Goal: Task Accomplishment & Management: Complete application form

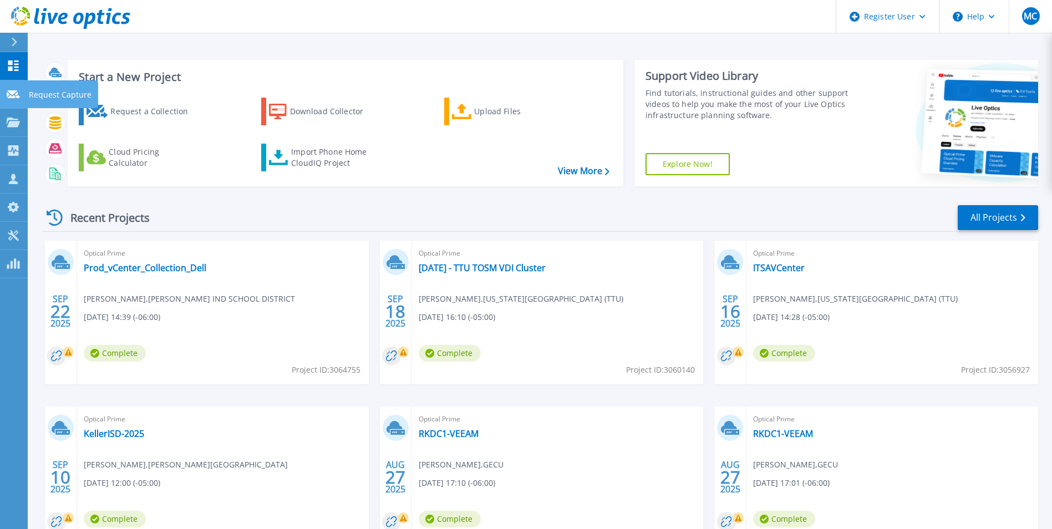
click at [10, 91] on icon at bounding box center [13, 94] width 13 height 8
click at [57, 95] on p "Request Capture" at bounding box center [60, 94] width 63 height 29
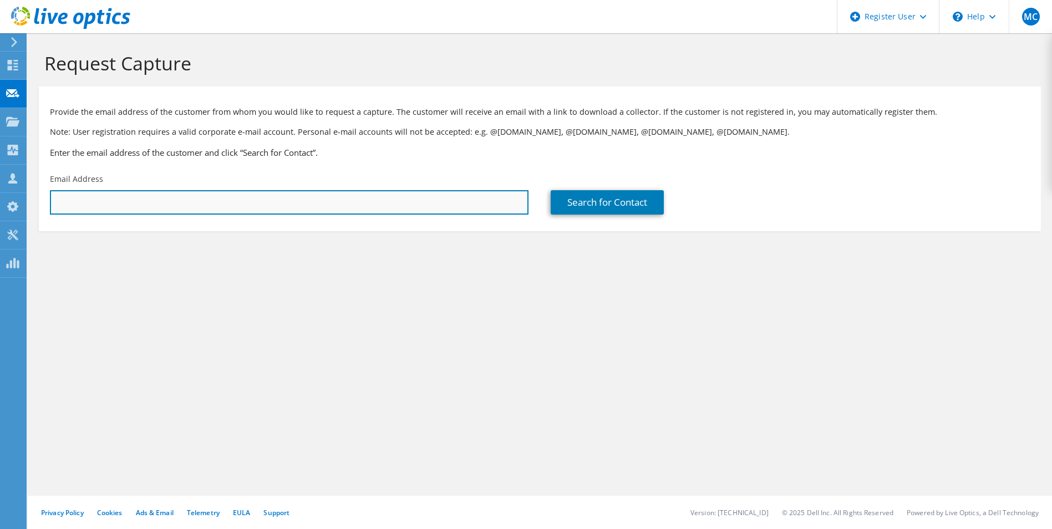
click at [163, 205] on input "text" at bounding box center [289, 202] width 478 height 24
click at [127, 211] on input "text" at bounding box center [289, 202] width 478 height 24
paste input "j0057980@actx.edu"
type input "j0057980@actx.edu"
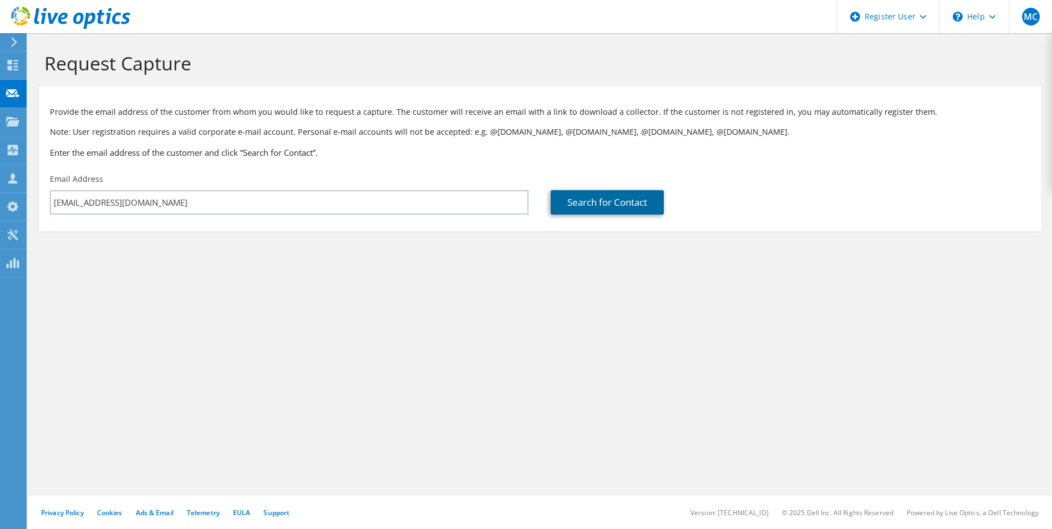
click at [586, 201] on link "Search for Contact" at bounding box center [607, 202] width 113 height 24
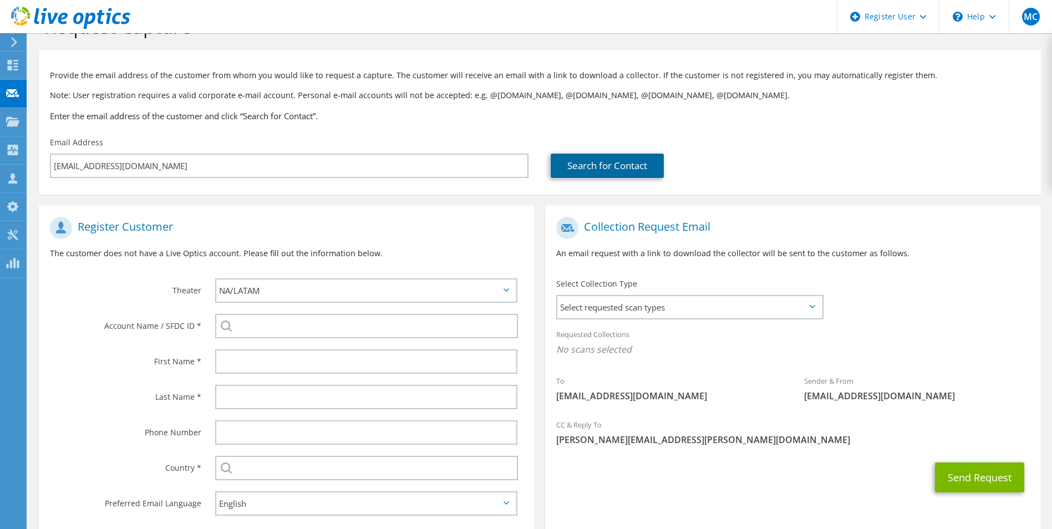
scroll to position [55, 0]
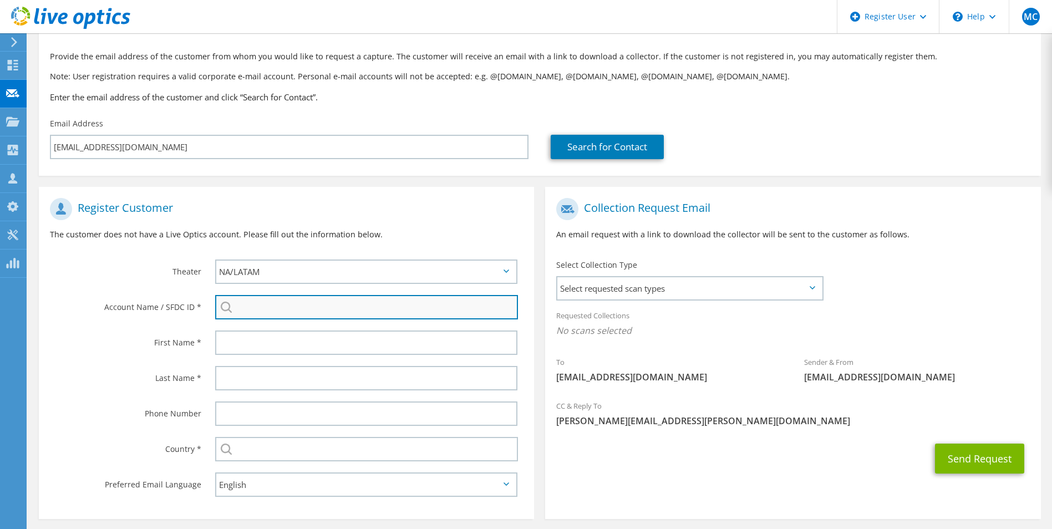
click at [276, 312] on input "search" at bounding box center [366, 307] width 303 height 24
paste input "102627700"
type input "1"
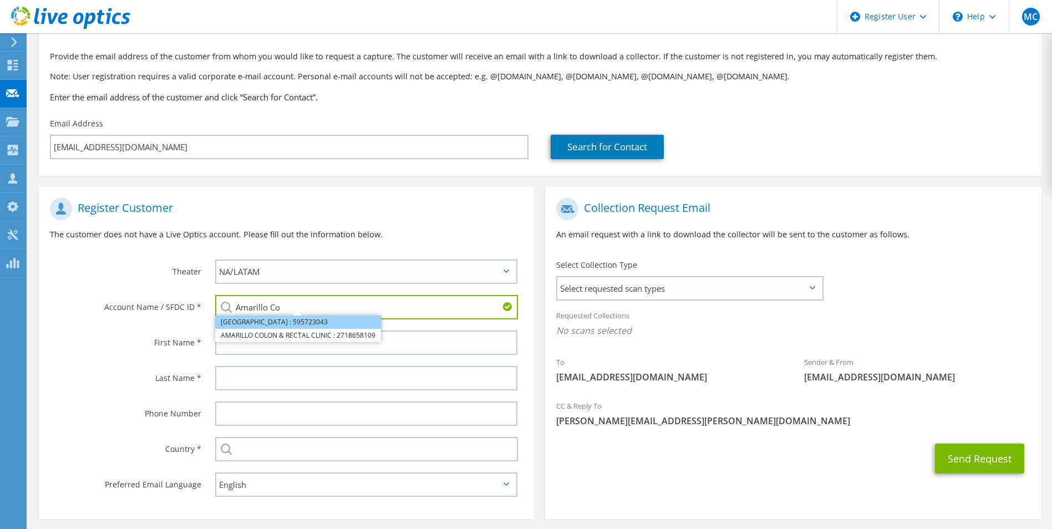
click at [306, 321] on li "AMARILLO COLLEGE : 595723043" at bounding box center [298, 321] width 166 height 13
type input "AMARILLO COLLEGE : 595723043"
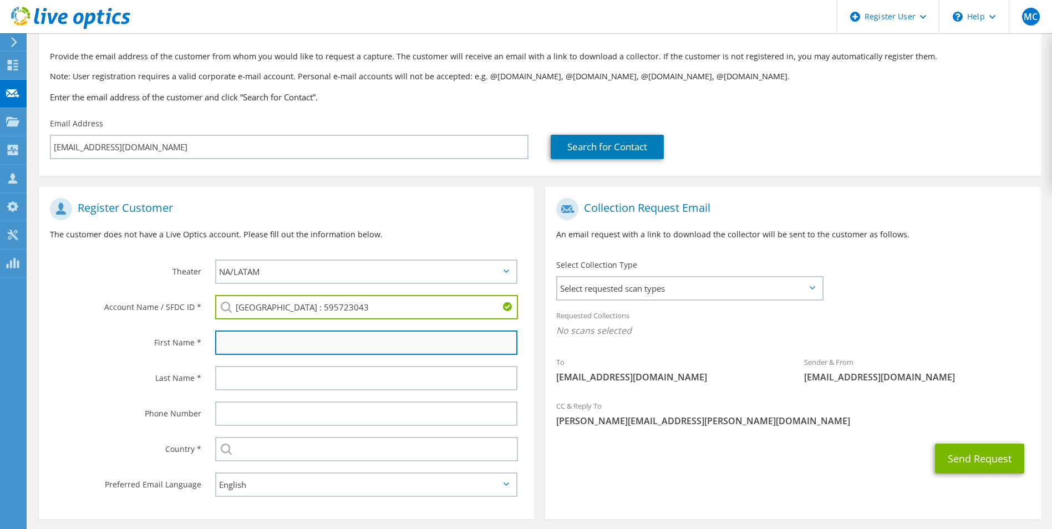
click at [282, 333] on input "text" at bounding box center [366, 342] width 303 height 24
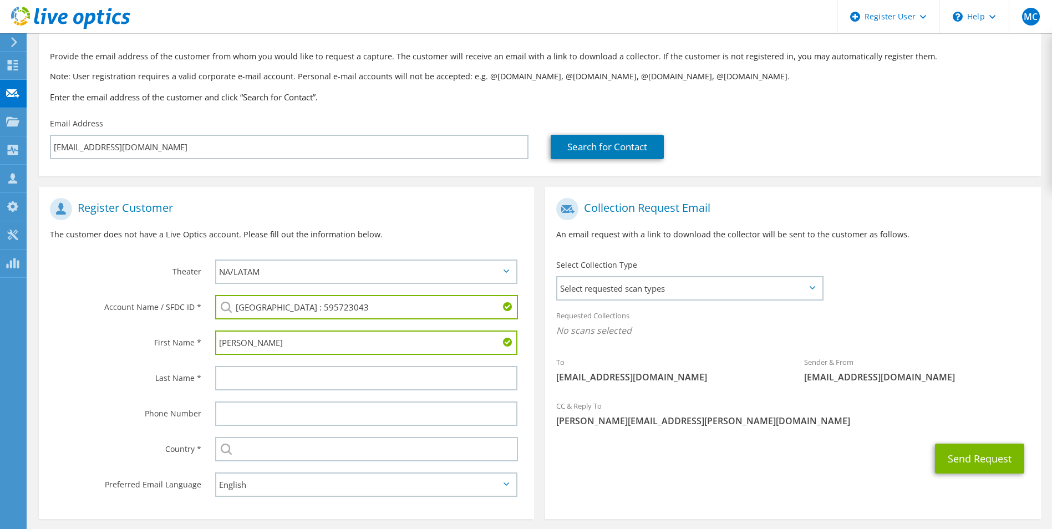
type input "Jim"
type input "Cardona"
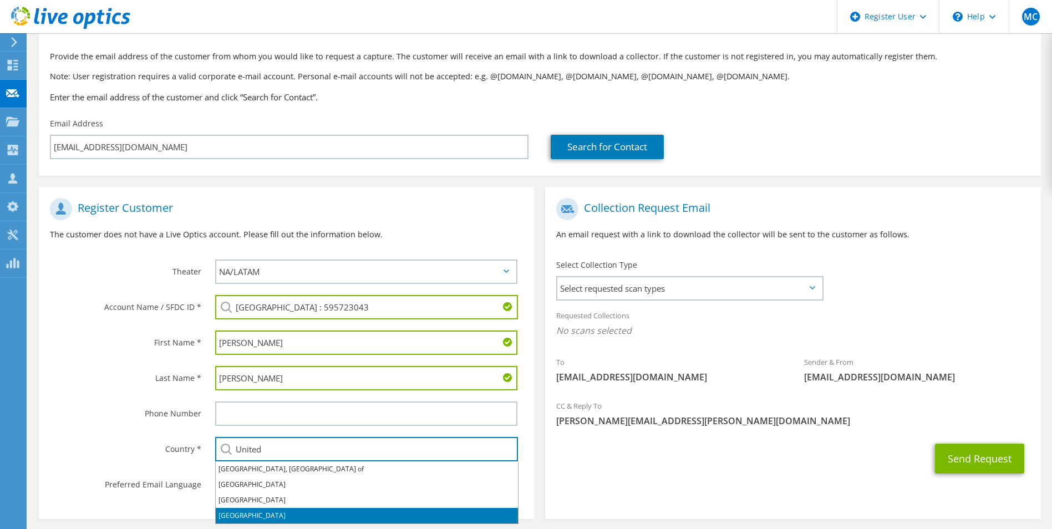
click at [264, 511] on li "United States" at bounding box center [367, 516] width 302 height 16
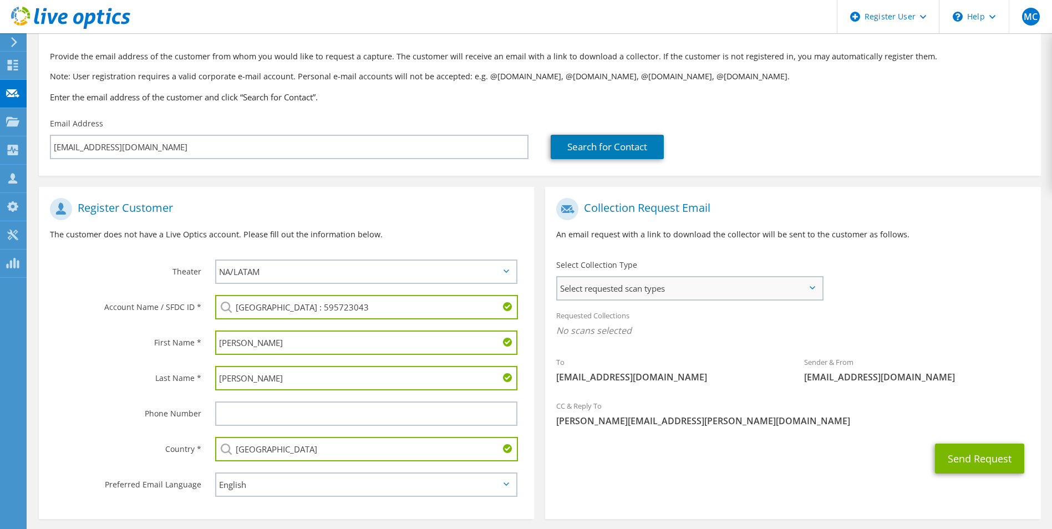
type input "United States"
click at [671, 284] on span "Select requested scan types" at bounding box center [689, 288] width 264 height 22
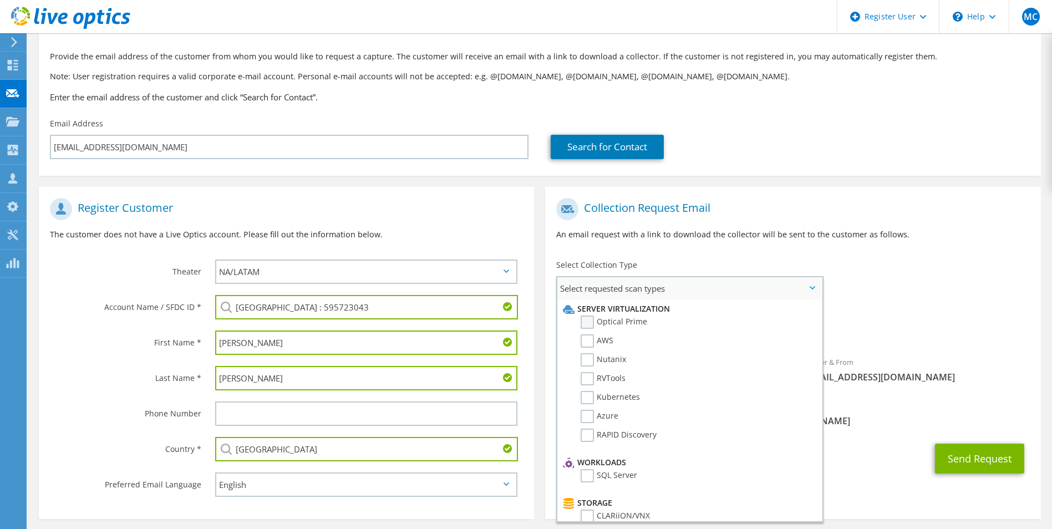
click at [625, 319] on label "Optical Prime" at bounding box center [614, 321] width 67 height 13
click at [0, 0] on input "Optical Prime" at bounding box center [0, 0] width 0 height 0
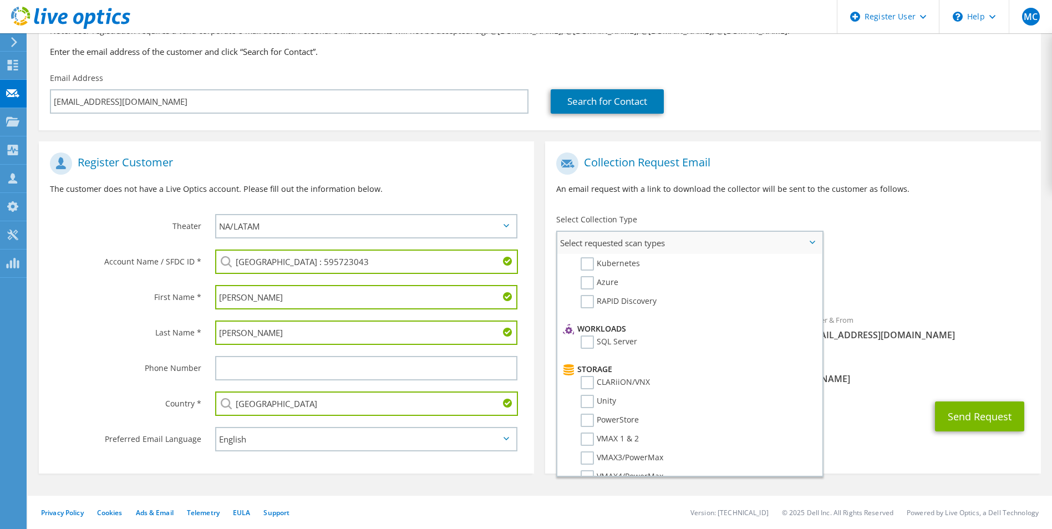
scroll to position [0, 0]
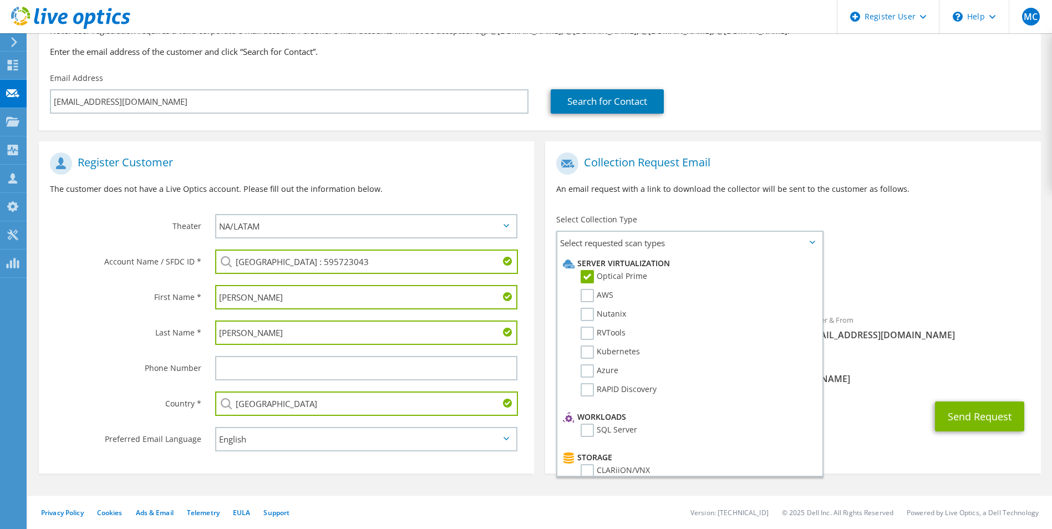
click at [884, 266] on div "Requested Collections No scans selected Optical Prime" at bounding box center [792, 280] width 495 height 44
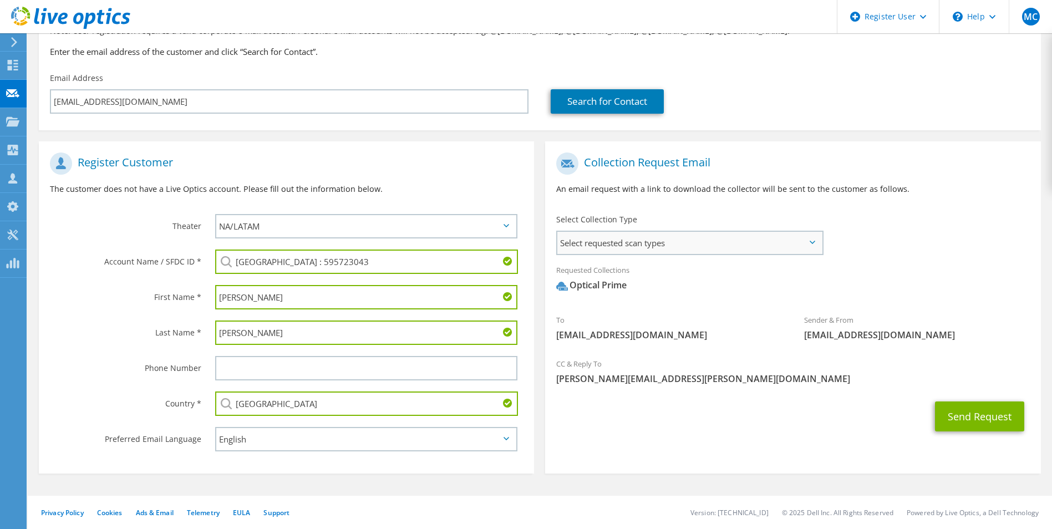
click at [655, 246] on span "Select requested scan types" at bounding box center [689, 243] width 264 height 22
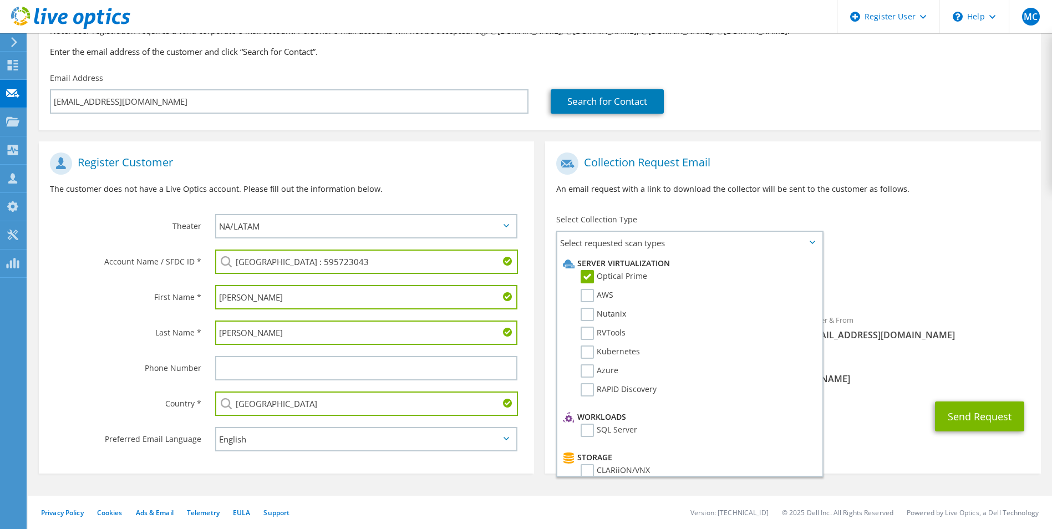
click at [885, 267] on div "Requested Collections No scans selected Optical Prime" at bounding box center [792, 280] width 495 height 44
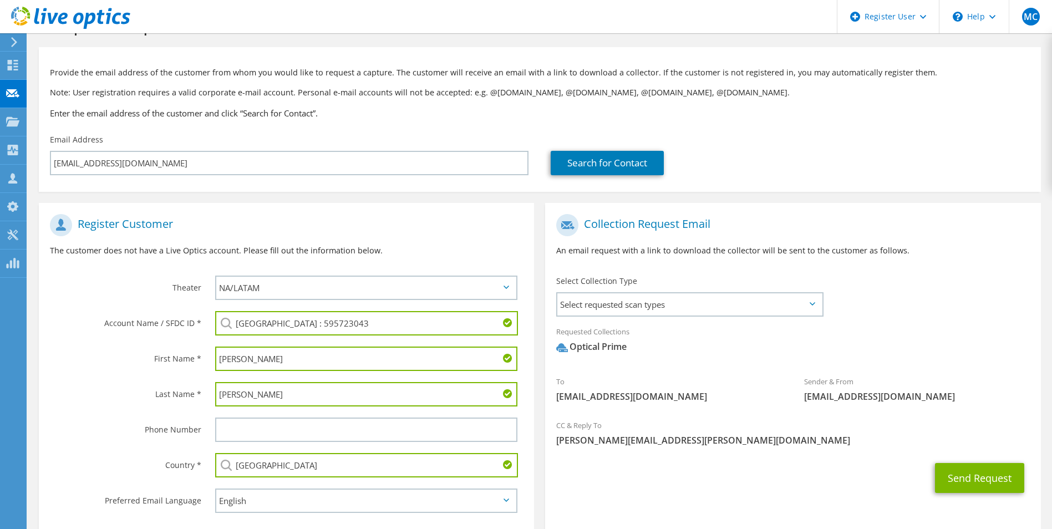
scroll to position [55, 0]
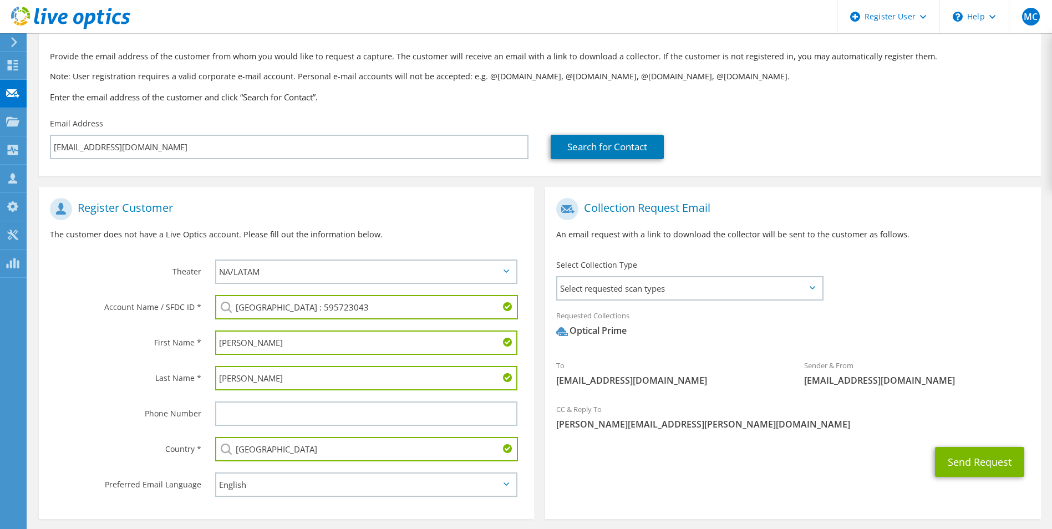
click at [974, 479] on div "Send Request" at bounding box center [792, 461] width 495 height 41
click at [972, 464] on button "Send Request" at bounding box center [979, 462] width 89 height 30
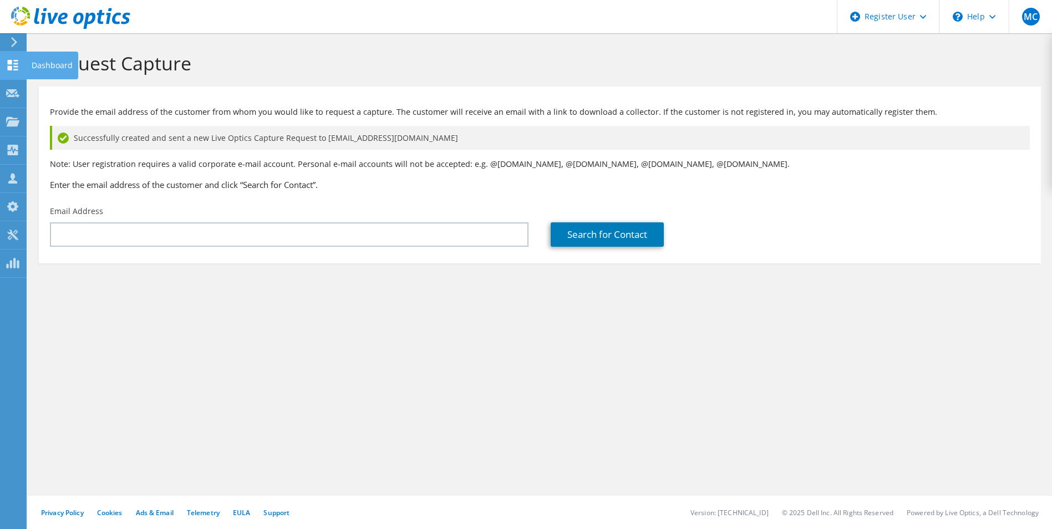
click at [14, 64] on icon at bounding box center [12, 65] width 13 height 11
